Goal: Browse casually

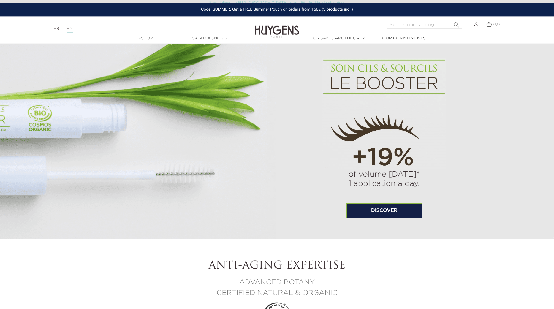
scroll to position [424, 0]
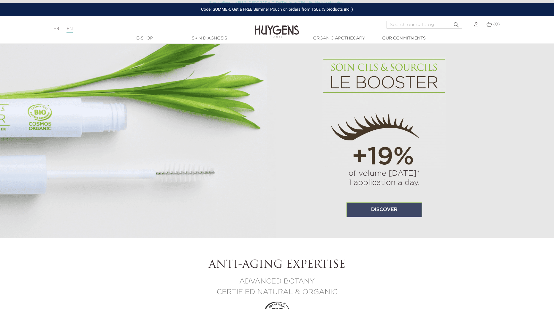
click at [370, 205] on link "Discover" at bounding box center [384, 209] width 76 height 15
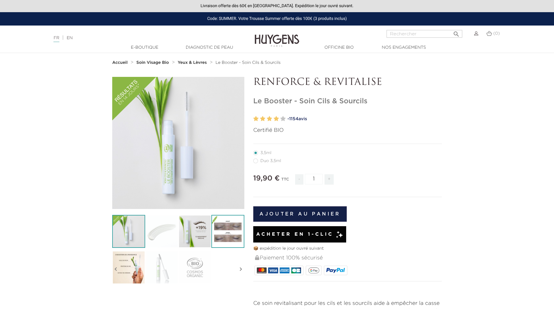
click at [225, 223] on img at bounding box center [227, 231] width 33 height 33
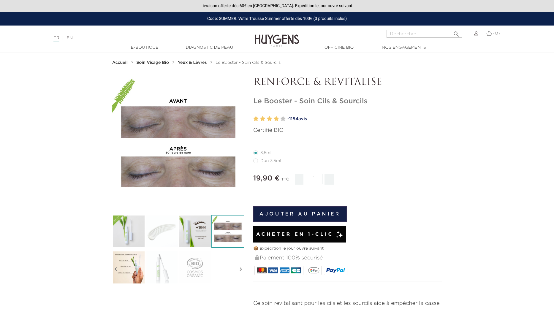
click at [219, 238] on img at bounding box center [227, 231] width 33 height 33
click at [224, 223] on img at bounding box center [227, 231] width 33 height 33
click at [265, 120] on label at bounding box center [262, 119] width 5 height 9
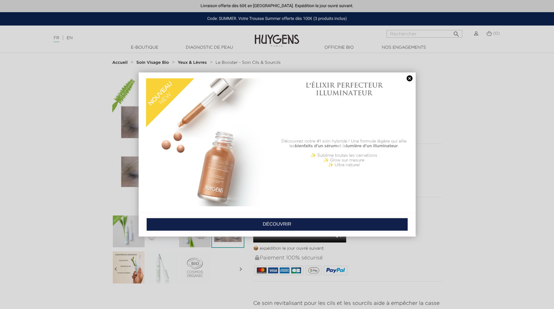
drag, startPoint x: 409, startPoint y: 77, endPoint x: 336, endPoint y: 46, distance: 79.1
click at [409, 77] on link at bounding box center [409, 78] width 8 height 6
